Goal: Find specific page/section: Find specific page/section

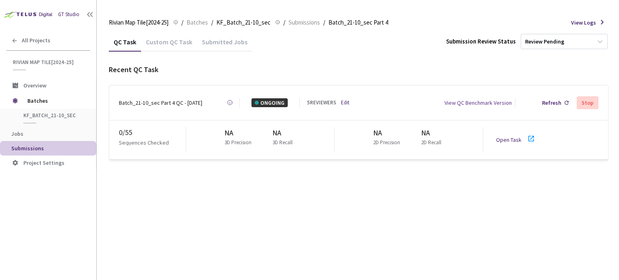
click at [527, 138] on icon at bounding box center [531, 139] width 10 height 10
